Goal: Task Accomplishment & Management: Use online tool/utility

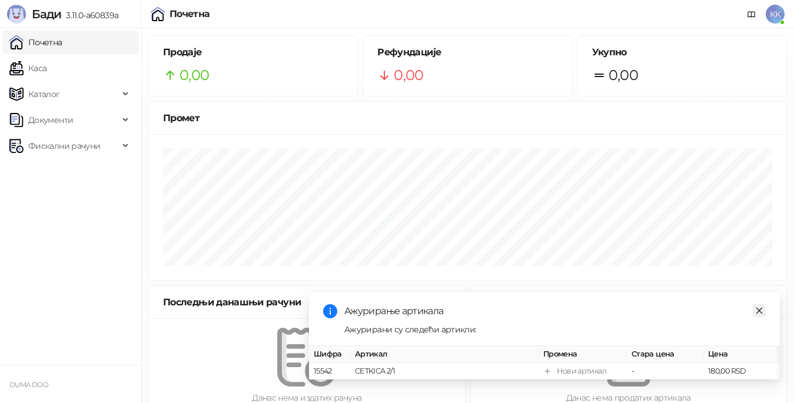
click at [759, 307] on icon "close" at bounding box center [759, 311] width 8 height 8
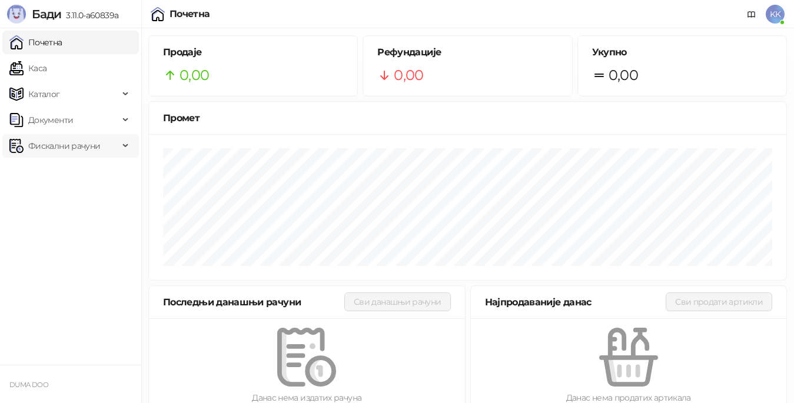
click at [48, 146] on span "Фискални рачуни" at bounding box center [64, 146] width 72 height 24
click at [65, 172] on link "Издати рачуни" at bounding box center [53, 172] width 79 height 24
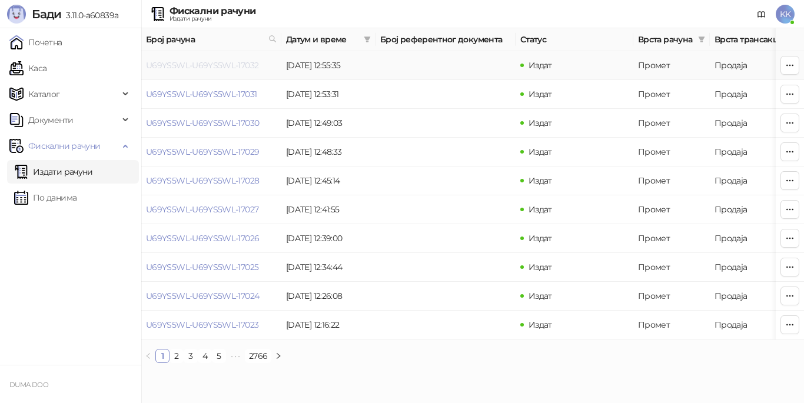
click at [225, 66] on link "U69YS5WL-U69YS5WL-17032" at bounding box center [202, 65] width 112 height 11
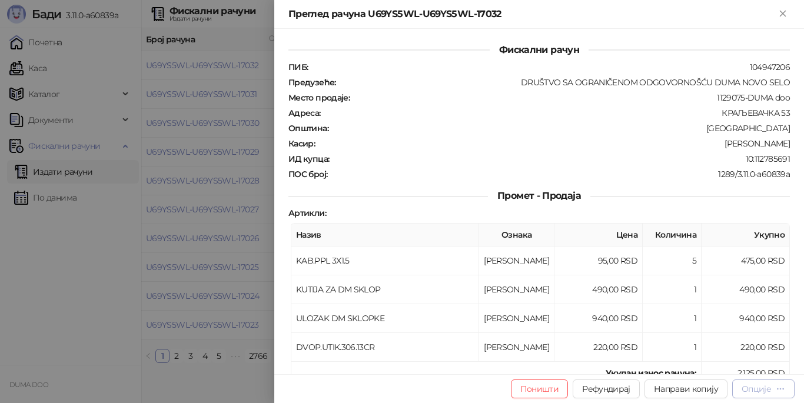
click at [744, 392] on div "Опције" at bounding box center [755, 389] width 29 height 11
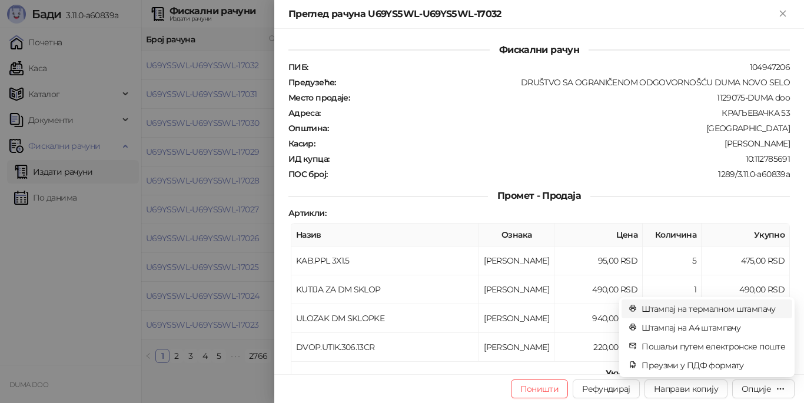
click at [719, 307] on span "Штампај на термалном штампачу" at bounding box center [713, 308] width 144 height 13
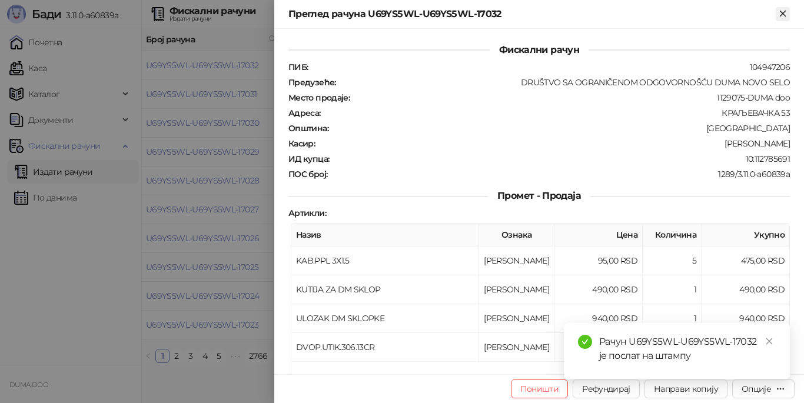
click at [780, 15] on icon "Close" at bounding box center [782, 13] width 5 height 5
